Goal: Transaction & Acquisition: Purchase product/service

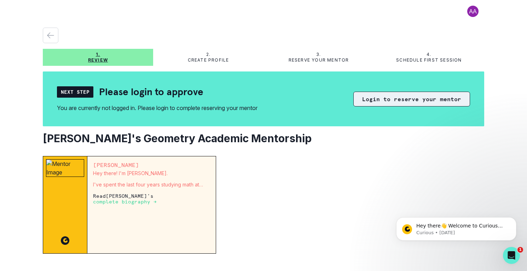
click at [378, 102] on button "Login to reserve your mentor" at bounding box center [411, 99] width 117 height 15
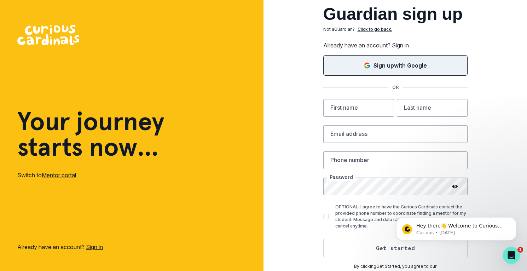
click at [364, 69] on div "Sign up with Google" at bounding box center [395, 65] width 127 height 8
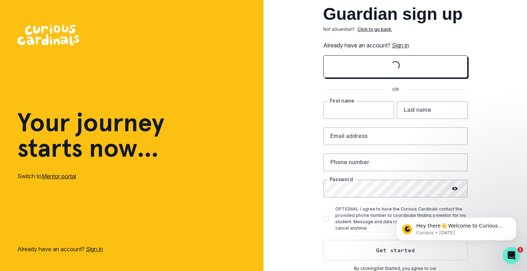
click at [339, 117] on input "text" at bounding box center [358, 110] width 71 height 18
type input "[PERSON_NAME]"
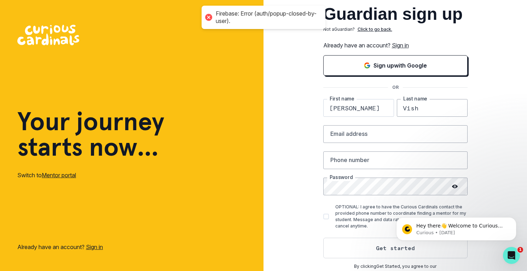
type input "Vish"
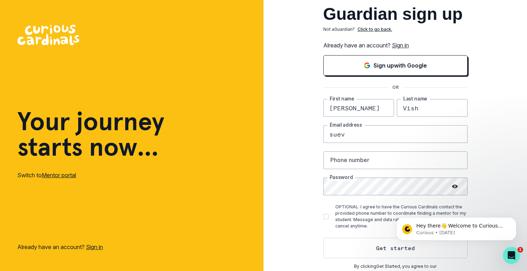
type input "[EMAIL_ADDRESS][DOMAIN_NAME]"
click at [380, 166] on input "3012460266" at bounding box center [395, 160] width 144 height 18
type input "7038993000"
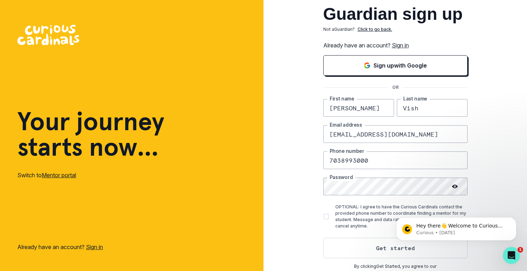
scroll to position [5, 0]
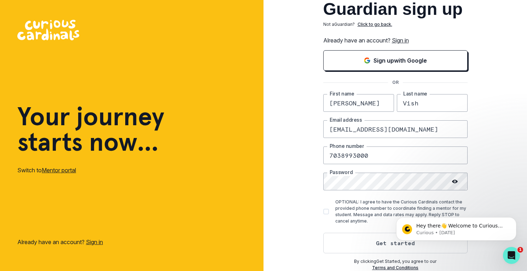
click at [327, 211] on span at bounding box center [326, 212] width 6 height 6
click at [323, 211] on input "OPTIONAL: I agree to have the Curious Cardinals contact the provided phone numb…" at bounding box center [323, 211] width 0 height 0
checkbox input "true"
click at [357, 241] on button "Get started" at bounding box center [395, 243] width 144 height 21
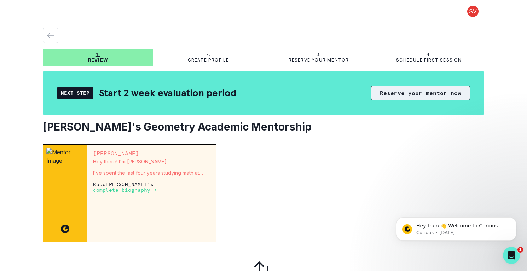
click at [399, 94] on button "Reserve your mentor now" at bounding box center [420, 93] width 99 height 15
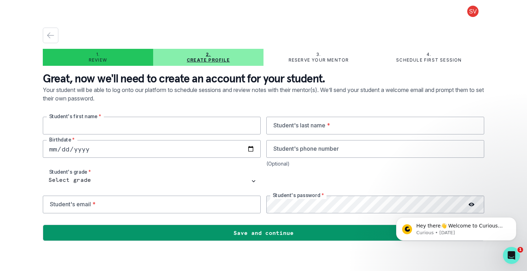
click at [156, 128] on input "text" at bounding box center [152, 126] width 218 height 18
type input "Aarna"
type input "[PERSON_NAME]"
type input "[DATE]"
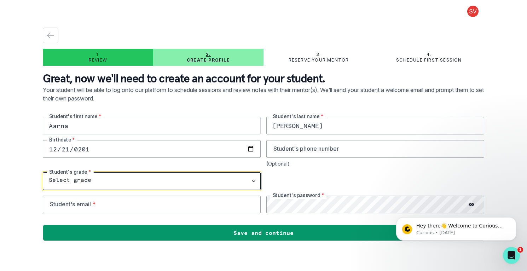
select select "8th Grade"
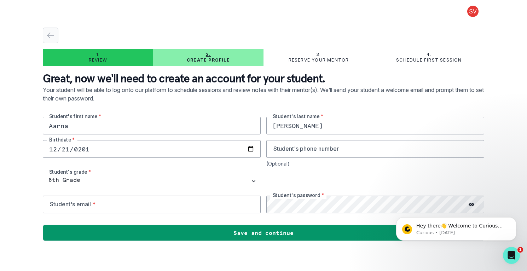
click at [56, 37] on div "button" at bounding box center [50, 35] width 15 height 8
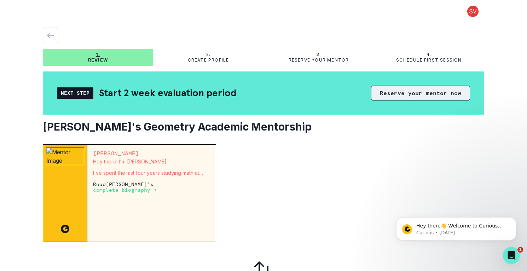
click at [410, 95] on button "Reserve your mentor now" at bounding box center [420, 93] width 99 height 15
